Goal: Find specific page/section: Find specific page/section

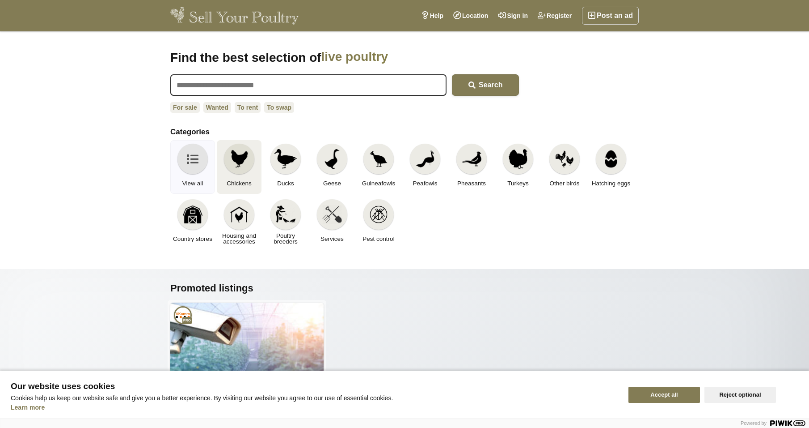
click at [239, 161] on img at bounding box center [239, 159] width 20 height 20
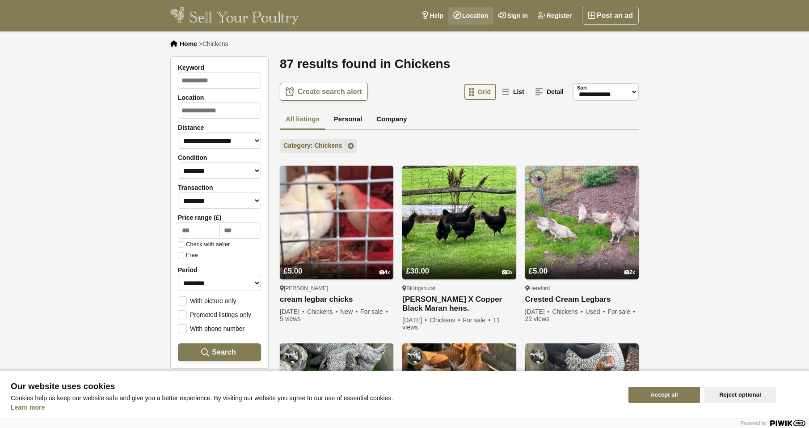
click at [476, 17] on link "Location" at bounding box center [471, 16] width 45 height 18
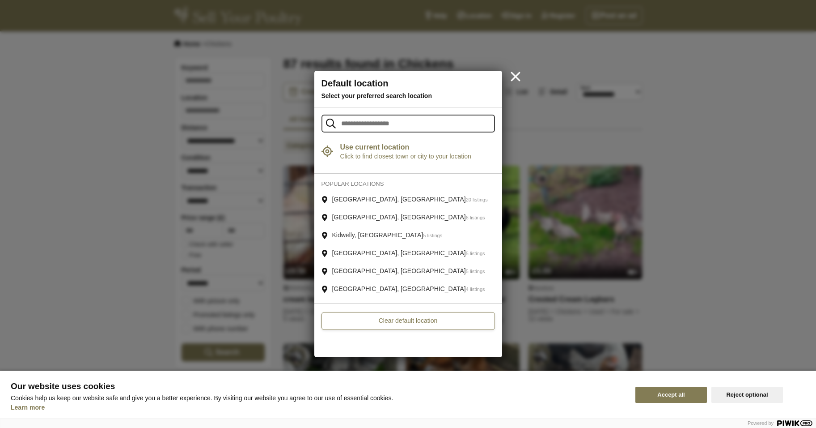
click at [351, 234] on link "Kidwelly, [GEOGRAPHIC_DATA] 5 listings" at bounding box center [408, 235] width 188 height 17
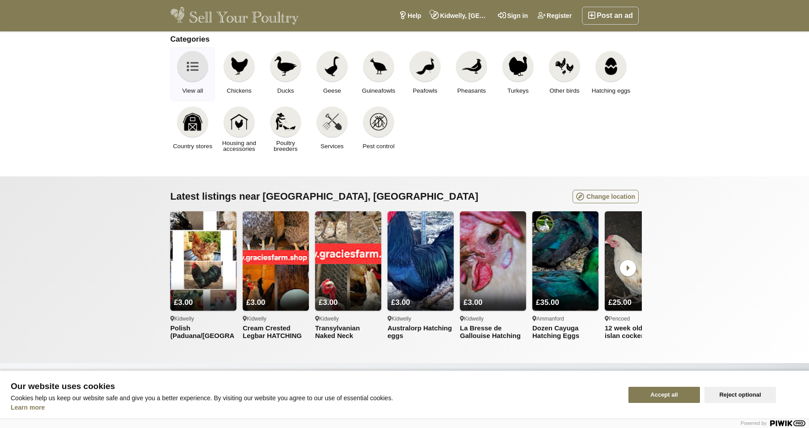
scroll to position [134, 0]
